Goal: Information Seeking & Learning: Learn about a topic

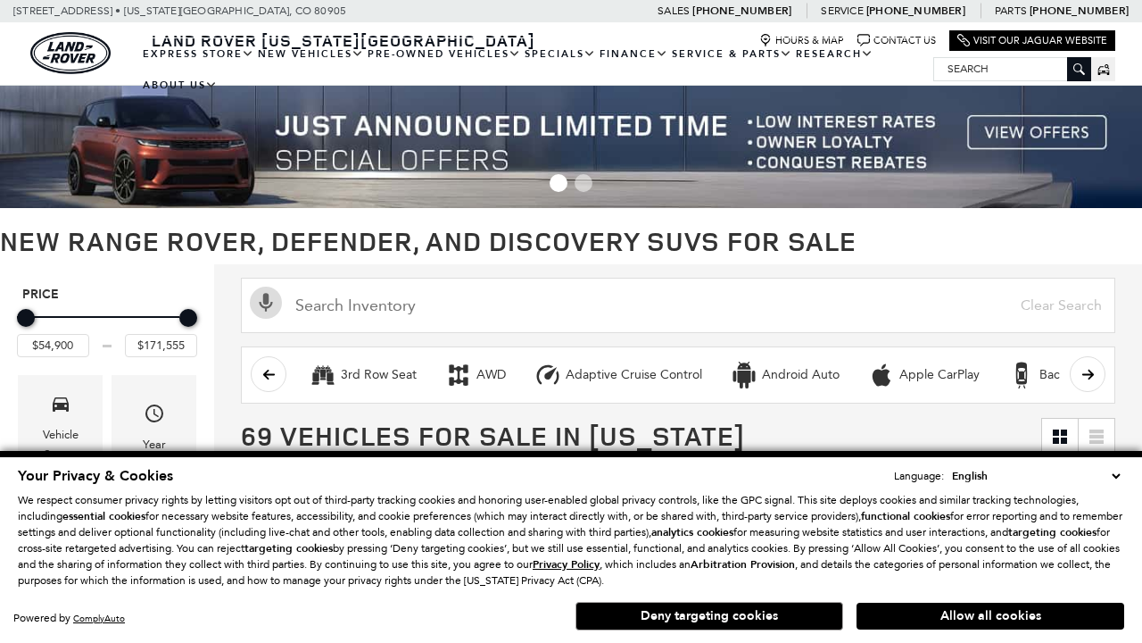
scroll to position [825, 0]
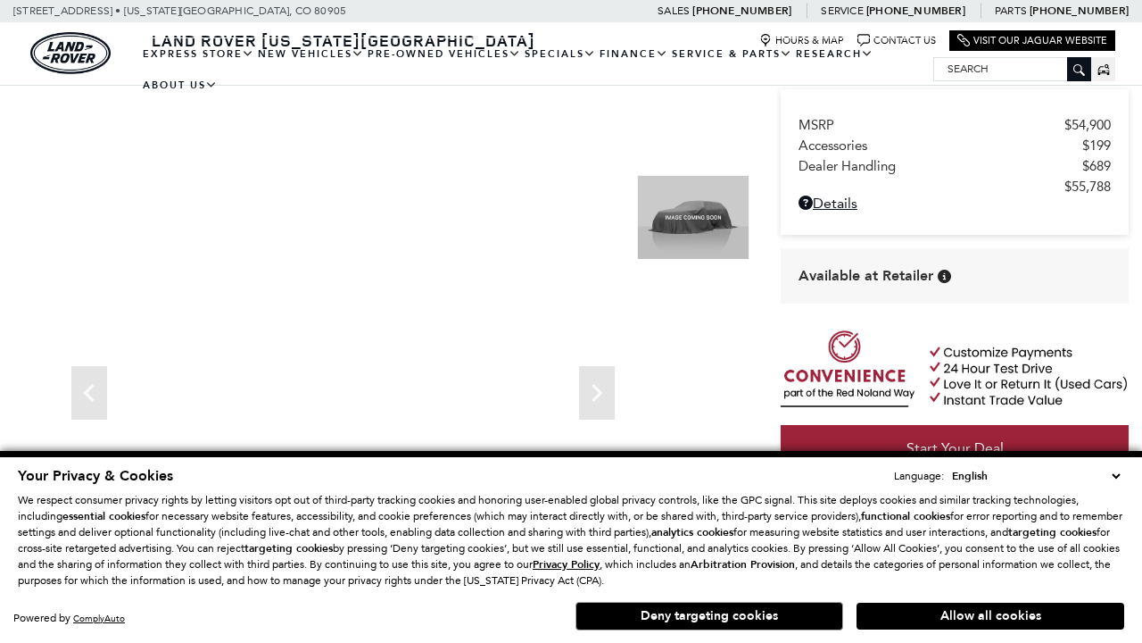
scroll to position [842, 0]
